Goal: Task Accomplishment & Management: Manage account settings

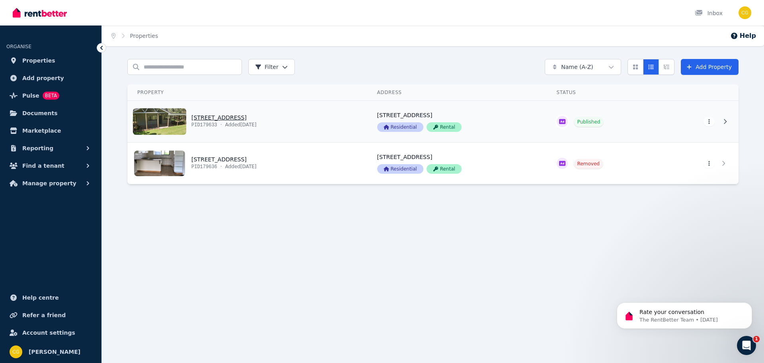
click at [234, 121] on link "View property details" at bounding box center [248, 121] width 240 height 41
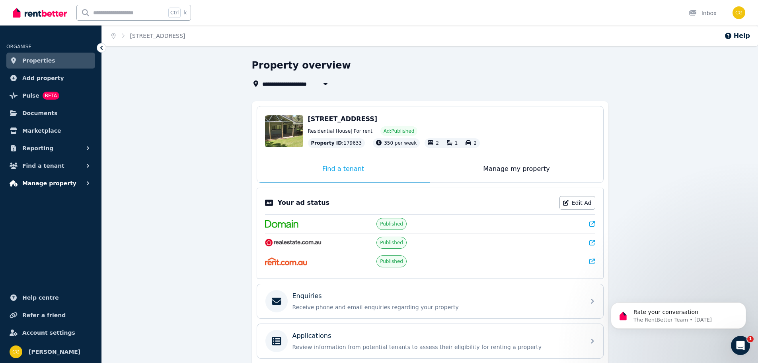
click at [63, 184] on span "Manage property" at bounding box center [49, 183] width 54 height 10
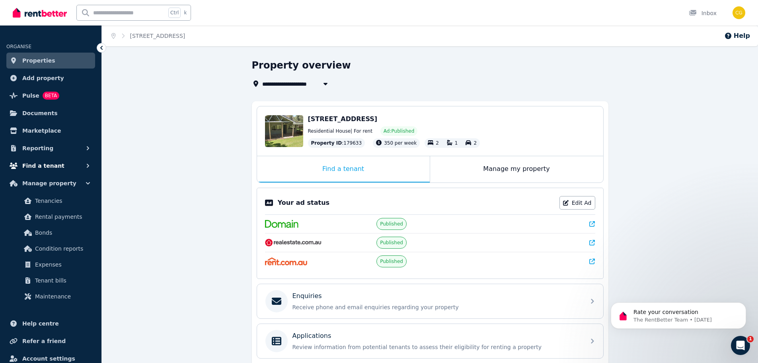
click at [88, 164] on icon "button" at bounding box center [88, 166] width 8 height 8
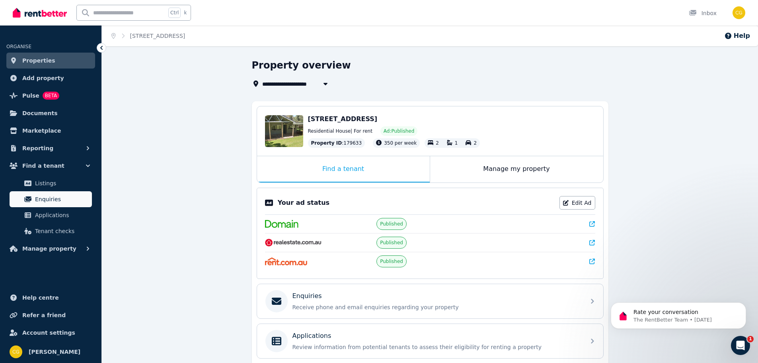
click at [47, 197] on span "Enquiries" at bounding box center [62, 199] width 54 height 10
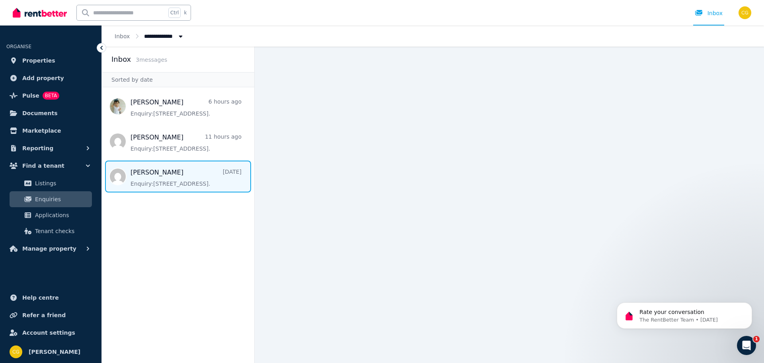
click at [161, 174] on span "Message list" at bounding box center [178, 176] width 152 height 32
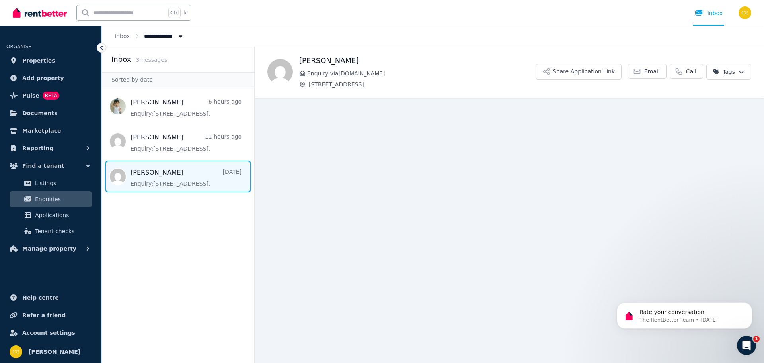
click at [174, 179] on span "Message list" at bounding box center [178, 176] width 152 height 32
click at [744, 349] on div "Open Intercom Messenger" at bounding box center [745, 344] width 26 height 26
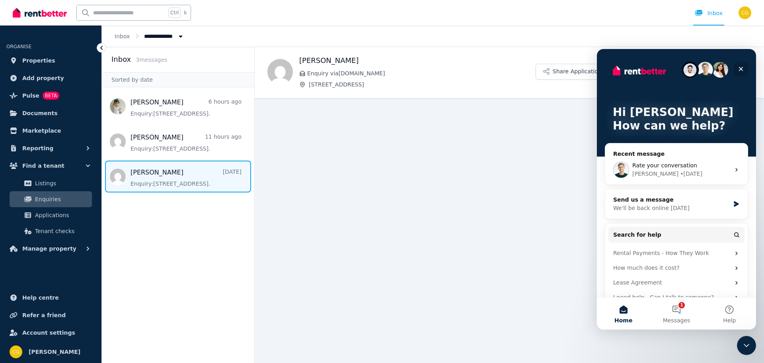
click at [740, 69] on icon "Close" at bounding box center [741, 69] width 4 height 4
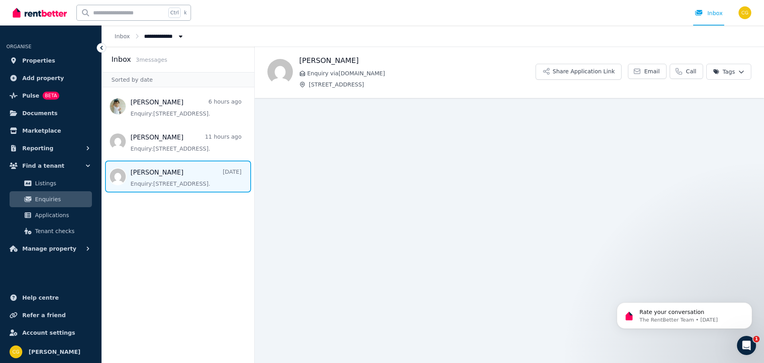
click at [214, 176] on span "Message list" at bounding box center [178, 176] width 152 height 32
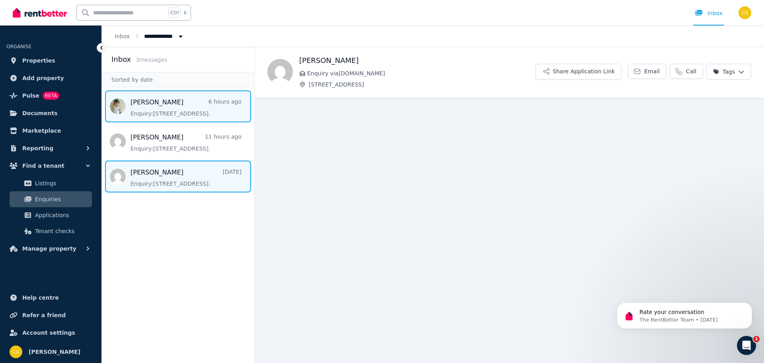
click at [174, 108] on span "Message list" at bounding box center [178, 106] width 152 height 32
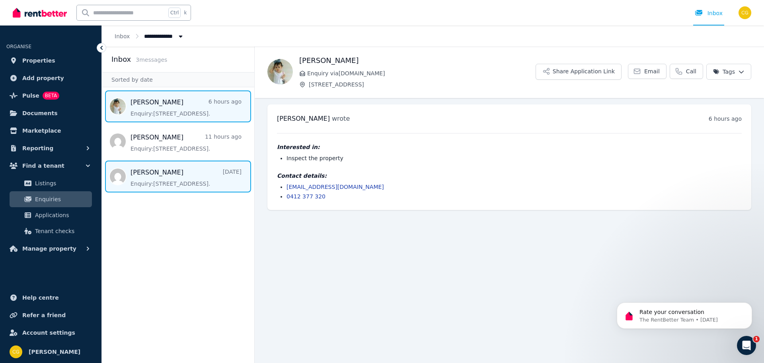
click at [163, 178] on span "Message list" at bounding box center [178, 176] width 152 height 32
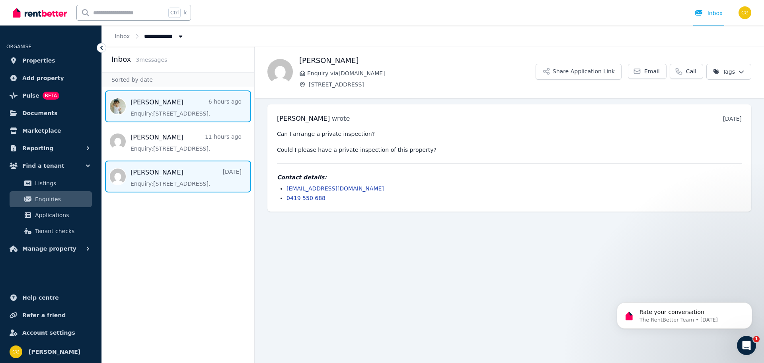
click at [168, 110] on span "Message list" at bounding box center [178, 106] width 152 height 32
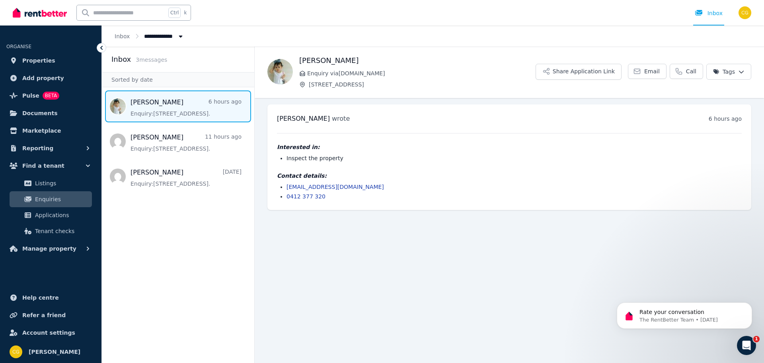
click at [279, 76] on img at bounding box center [279, 71] width 25 height 25
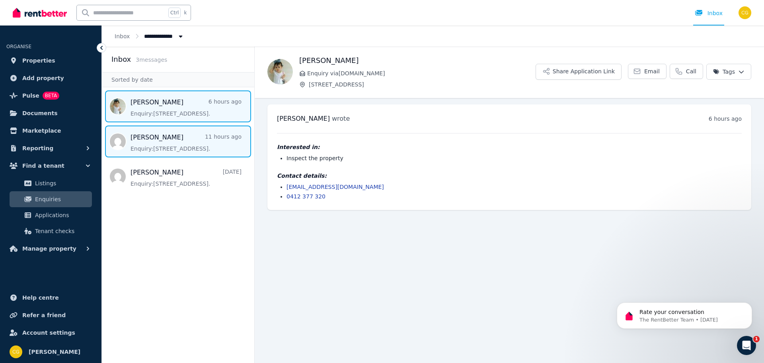
click at [167, 142] on span "Message list" at bounding box center [178, 141] width 152 height 32
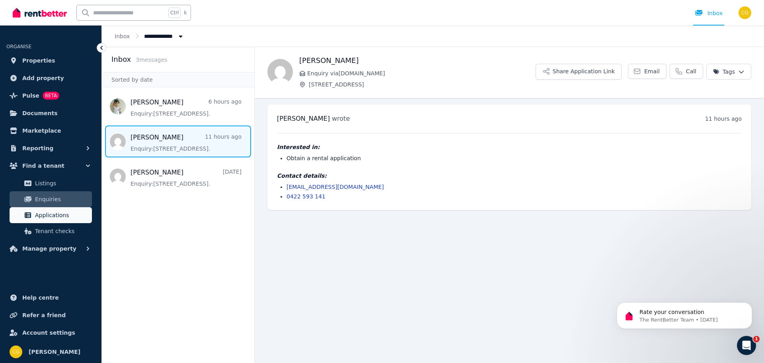
click at [46, 213] on span "Applications" at bounding box center [62, 215] width 54 height 10
